Goal: Task Accomplishment & Management: Find specific page/section

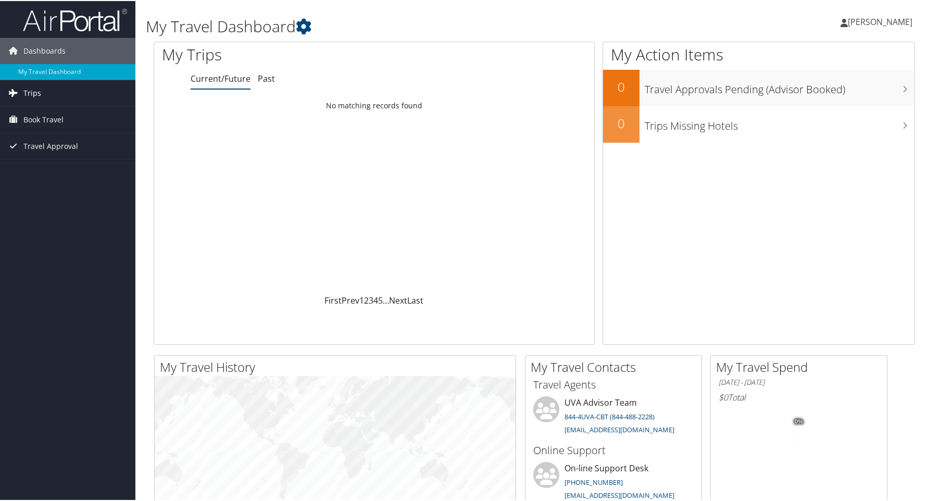
click at [20, 94] on icon at bounding box center [13, 92] width 16 height 16
click at [69, 116] on link "Current/Future Trips" at bounding box center [67, 113] width 135 height 16
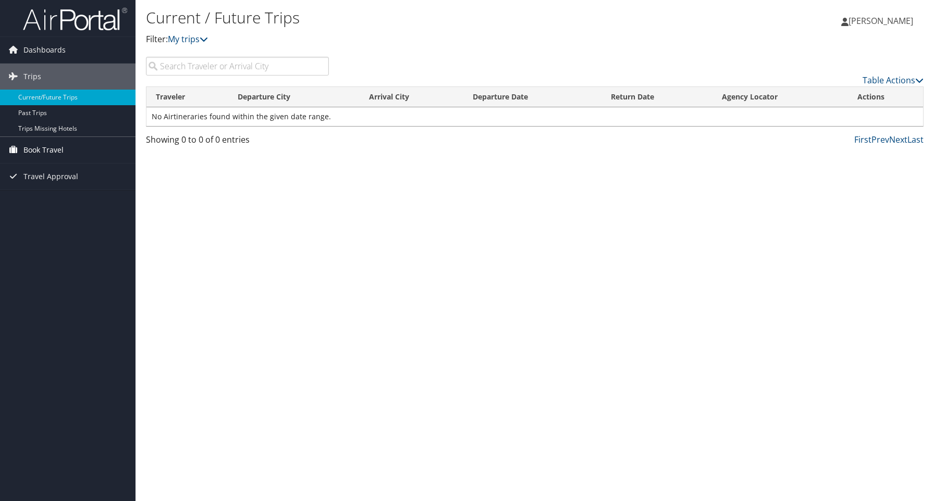
click at [74, 150] on link "Book Travel" at bounding box center [67, 150] width 135 height 26
click at [68, 48] on link "Dashboards" at bounding box center [67, 50] width 135 height 26
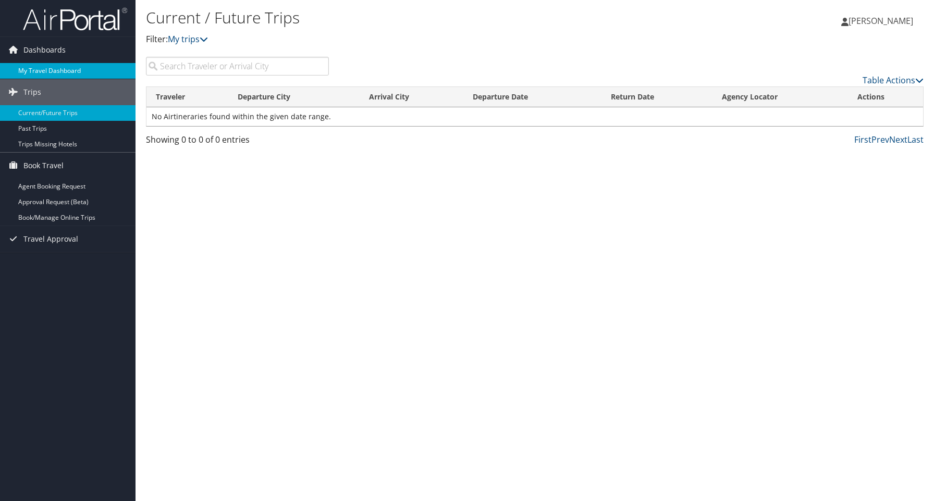
click at [60, 67] on link "My Travel Dashboard" at bounding box center [67, 71] width 135 height 16
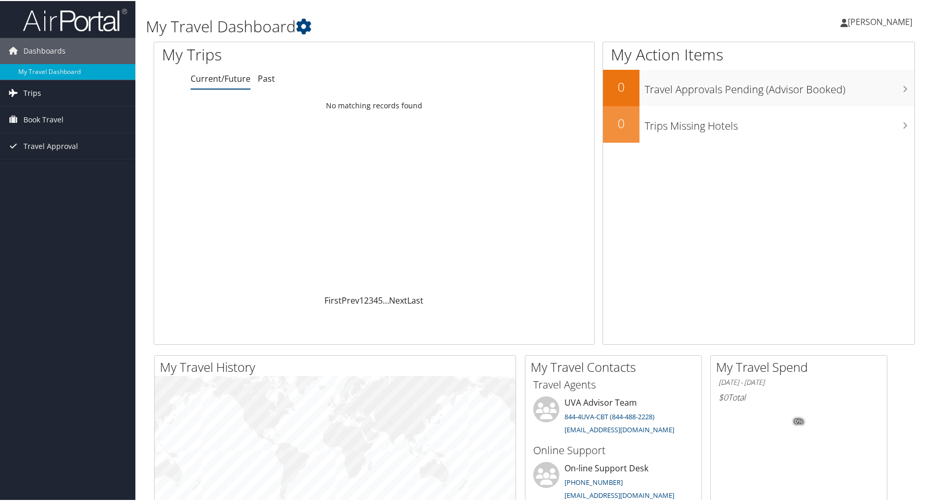
click at [37, 88] on span "Trips" at bounding box center [32, 92] width 18 height 26
click at [42, 110] on link "Current/Future Trips" at bounding box center [67, 113] width 135 height 16
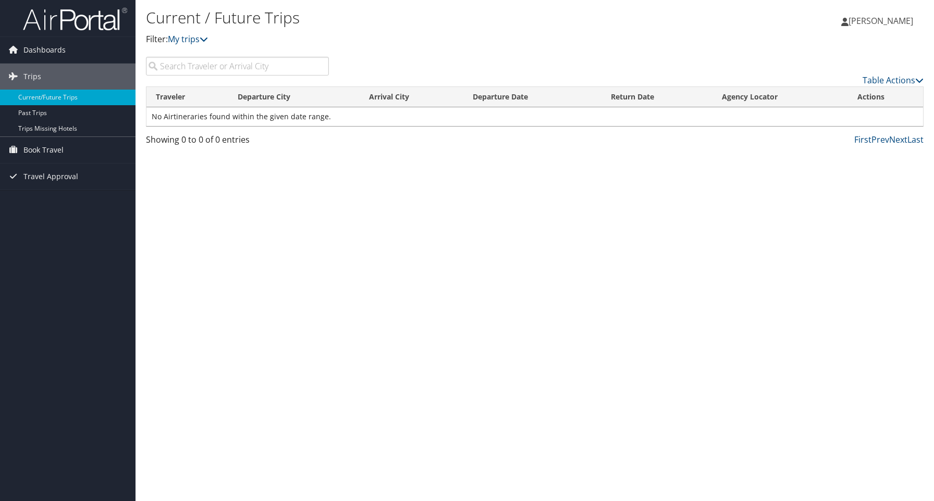
click at [269, 65] on input "search" at bounding box center [237, 66] width 183 height 19
click at [202, 43] on link "My trips" at bounding box center [188, 38] width 40 height 11
click at [199, 38] on link "My trips" at bounding box center [188, 38] width 40 height 11
click at [30, 147] on span "Book Travel" at bounding box center [43, 150] width 40 height 26
click at [49, 205] on link "Book/Manage Online Trips" at bounding box center [67, 202] width 135 height 16
